Goal: Complete application form

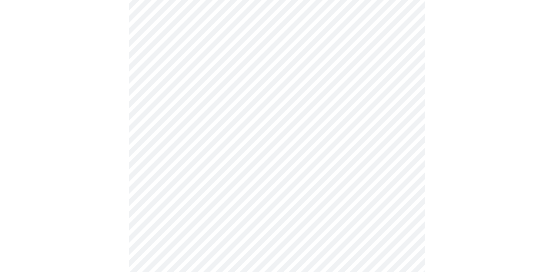
scroll to position [434, 0]
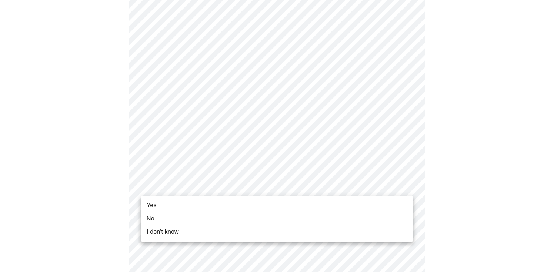
click at [175, 206] on li "Yes" at bounding box center [277, 205] width 273 height 13
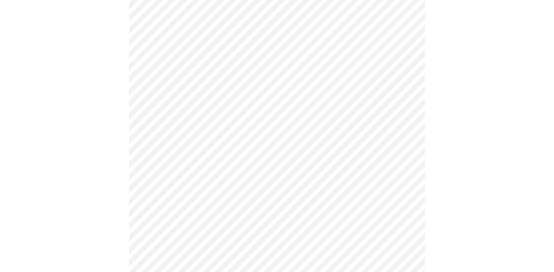
scroll to position [0, 0]
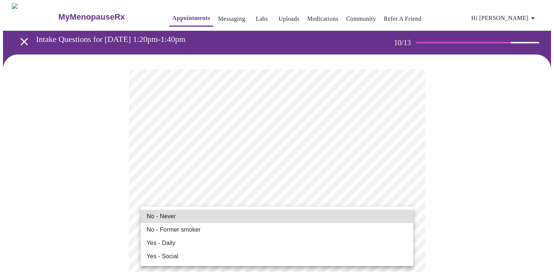
click at [260, 216] on li "No - Never" at bounding box center [277, 216] width 273 height 13
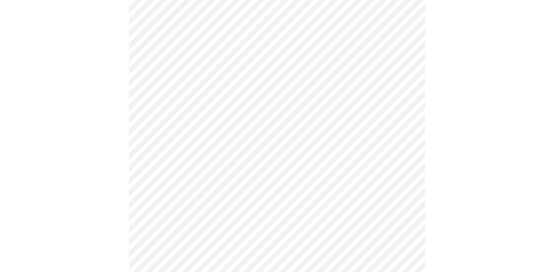
scroll to position [577, 0]
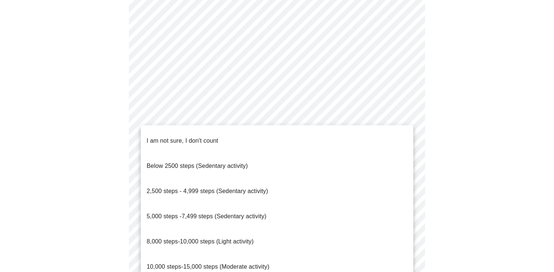
click at [257, 213] on span "5,000 steps -7,499 steps (Sedentary activity)" at bounding box center [207, 216] width 120 height 6
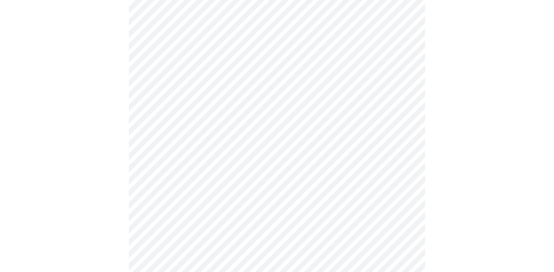
scroll to position [617, 0]
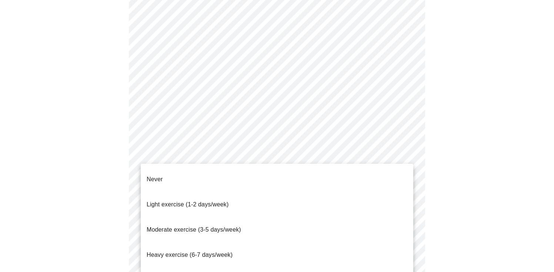
click at [256, 195] on li "Light exercise (1-2 days/week)" at bounding box center [277, 204] width 273 height 25
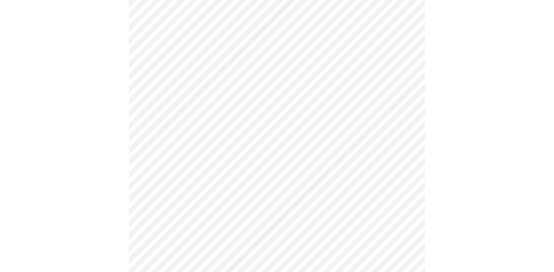
scroll to position [668, 0]
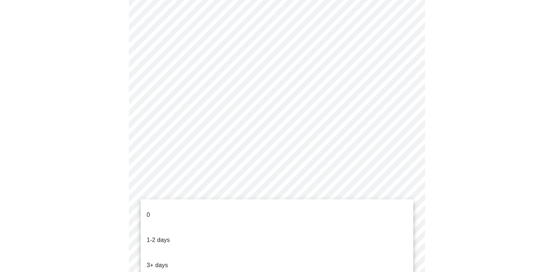
click at [240, 253] on li "3+ days" at bounding box center [277, 265] width 273 height 25
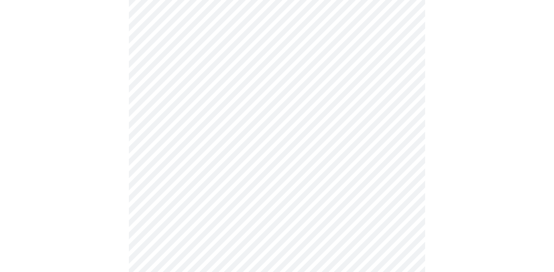
scroll to position [0, 0]
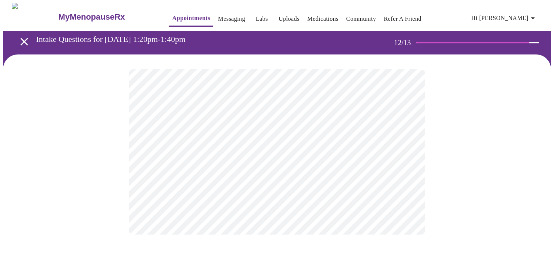
click at [313, 154] on body "MyMenopauseRx Appointments Messaging Labs Uploads Medications Community Refer a…" at bounding box center [277, 126] width 548 height 246
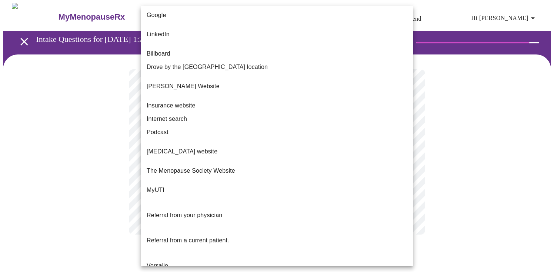
scroll to position [53, 0]
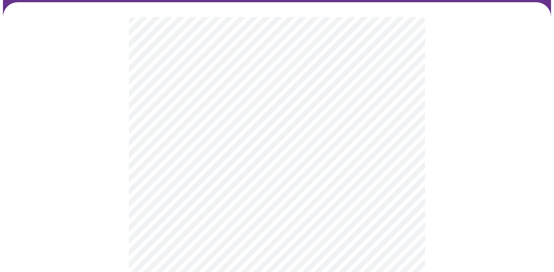
scroll to position [62, 0]
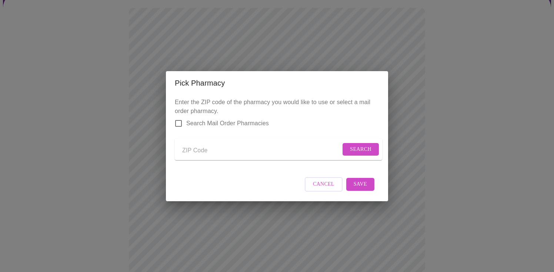
click at [193, 149] on input "Send a message to your care team" at bounding box center [261, 151] width 159 height 12
click at [366, 145] on span "Search" at bounding box center [360, 149] width 21 height 9
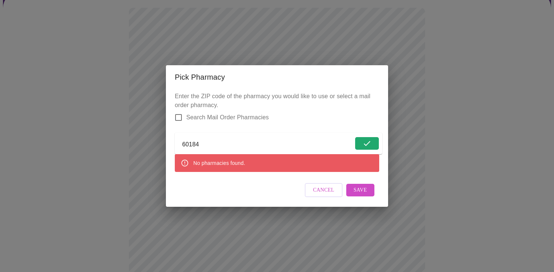
click at [252, 142] on input "60184" at bounding box center [267, 145] width 171 height 12
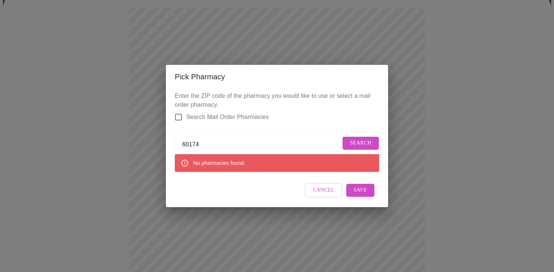
type input "60174"
click at [362, 139] on span "Search" at bounding box center [360, 143] width 21 height 9
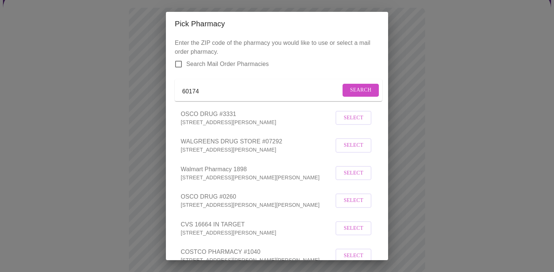
click at [359, 150] on span "Select" at bounding box center [354, 145] width 20 height 9
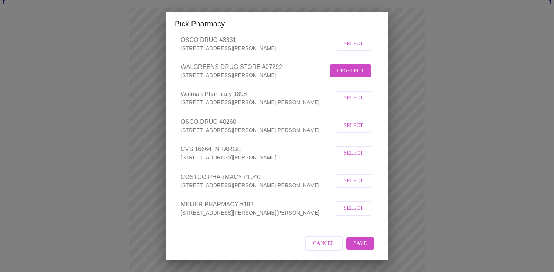
scroll to position [84, 0]
click at [362, 242] on span "Save" at bounding box center [360, 243] width 13 height 9
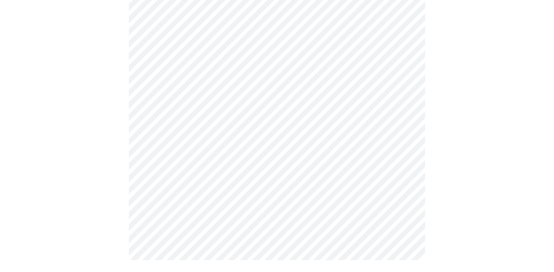
scroll to position [220, 0]
